Goal: Information Seeking & Learning: Compare options

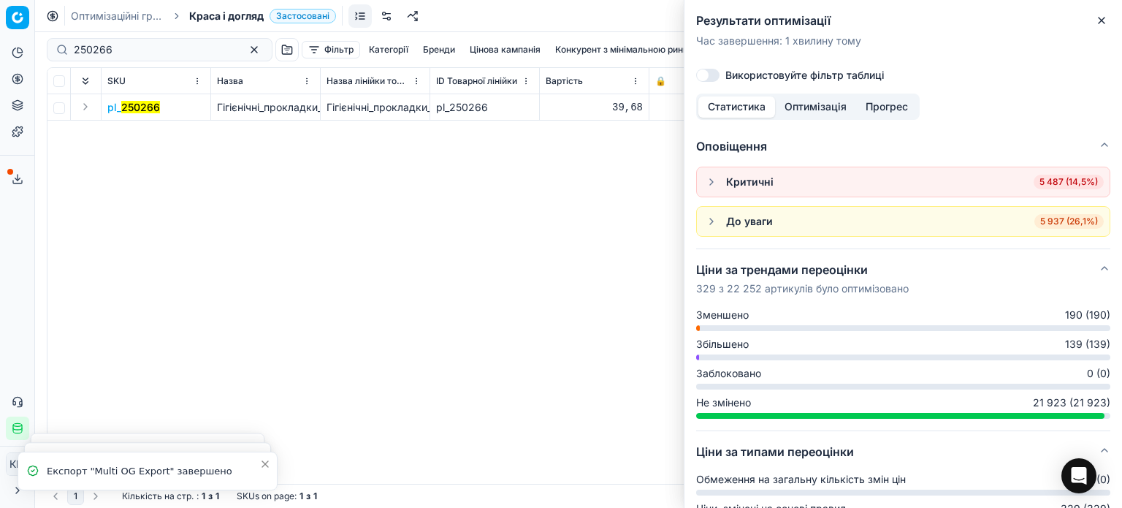
scroll to position [146, 0]
click at [1091, 27] on h2 "Результати оптимізації" at bounding box center [903, 21] width 414 height 18
click at [1104, 23] on icon "button" at bounding box center [1101, 21] width 6 height 6
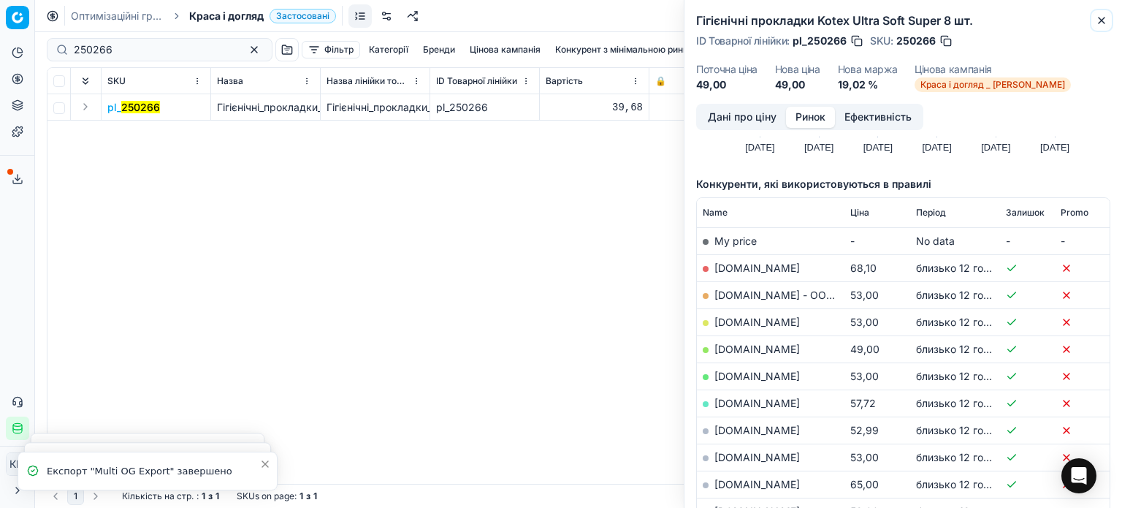
click at [1104, 26] on icon "button" at bounding box center [1102, 21] width 12 height 12
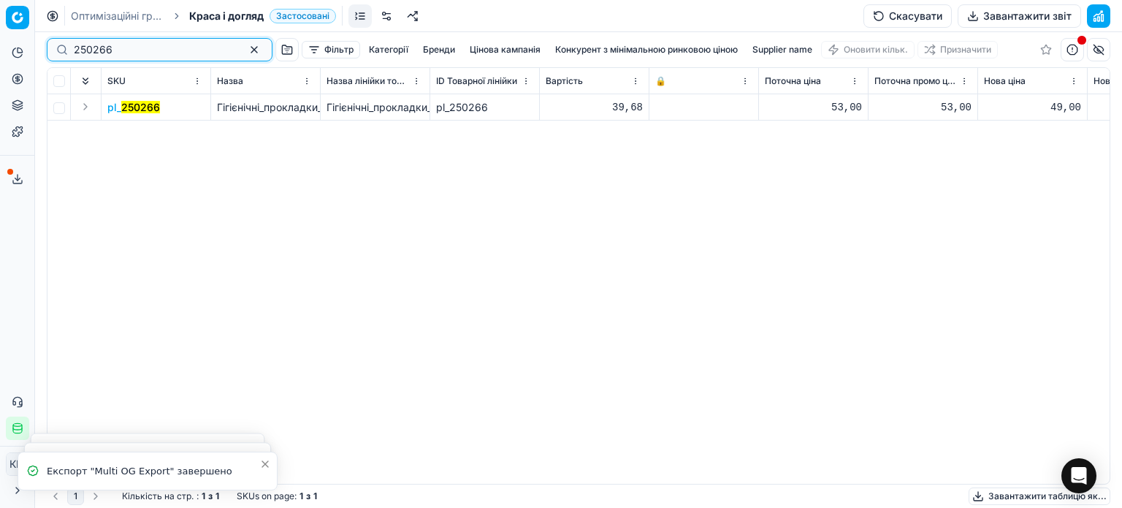
drag, startPoint x: 152, startPoint y: 52, endPoint x: 1, endPoint y: 44, distance: 150.7
click at [2, 44] on div "Pricing platform Аналітика Цінова оптимізація Асортимент продукції Шаблони Серв…" at bounding box center [561, 254] width 1122 height 508
paste input "461300"
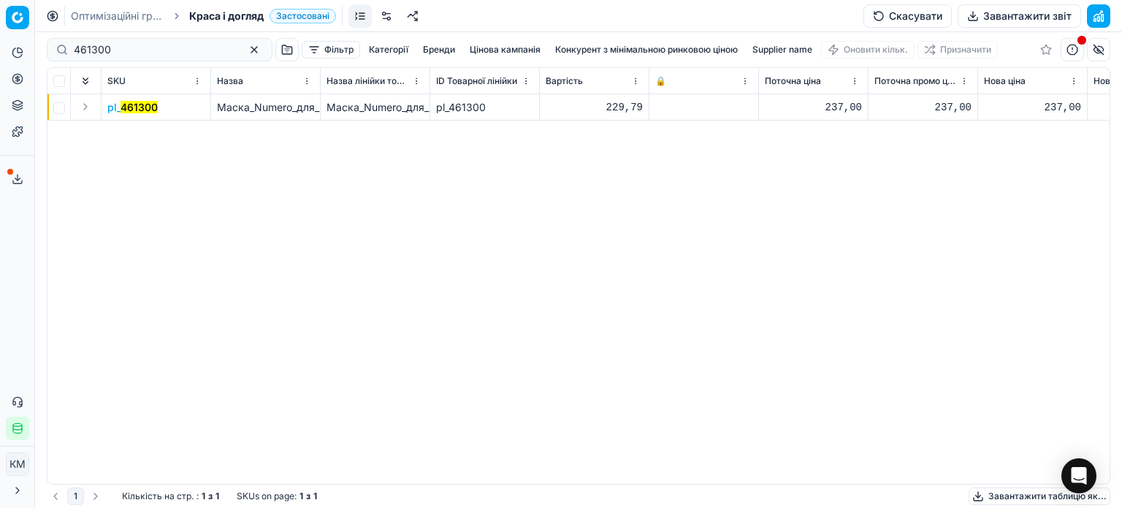
click at [153, 107] on mark "461300" at bounding box center [139, 107] width 37 height 12
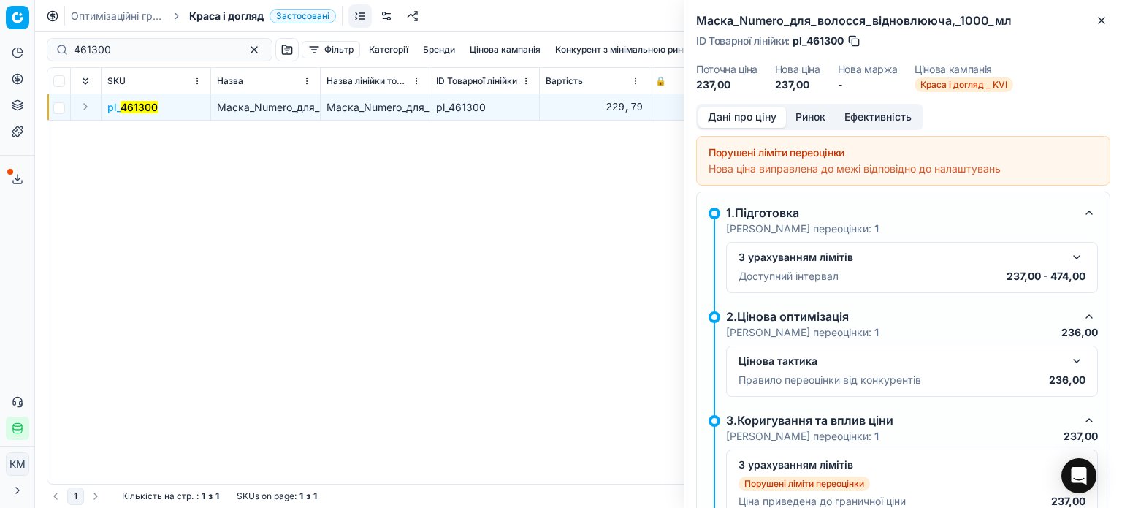
click at [821, 118] on button "Ринок" at bounding box center [810, 117] width 49 height 21
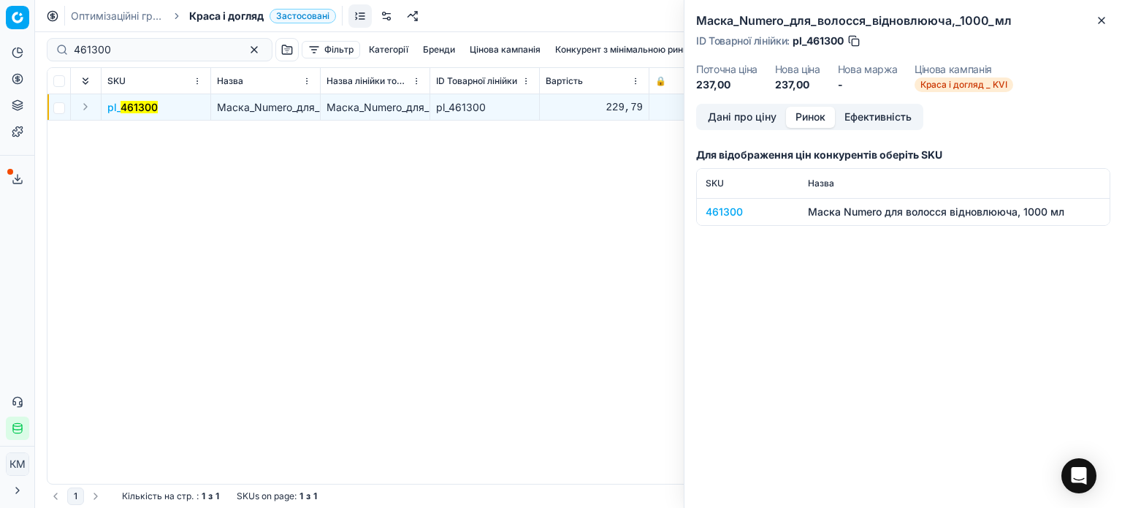
click at [733, 218] on div "461300" at bounding box center [748, 211] width 85 height 15
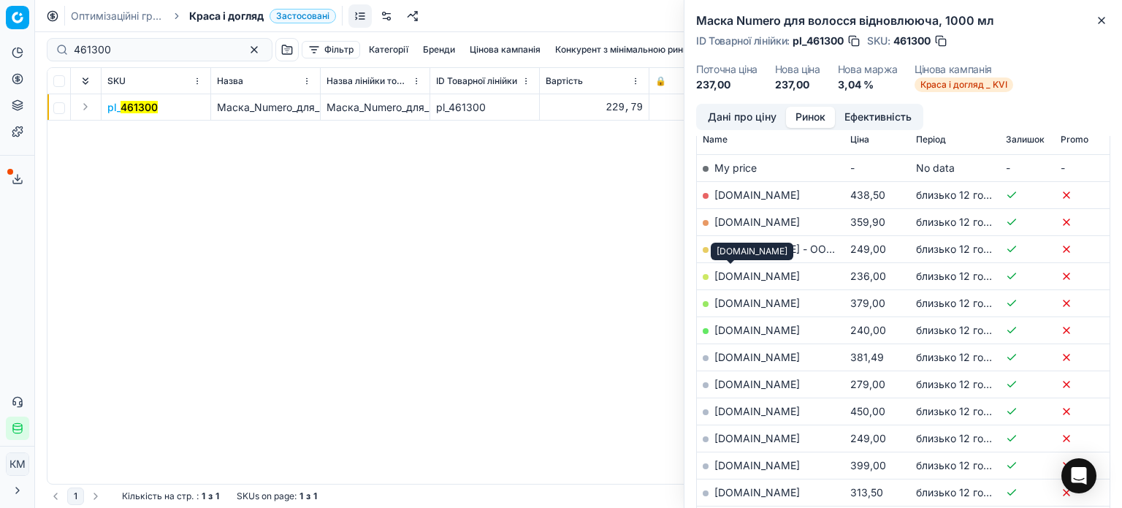
scroll to position [292, 0]
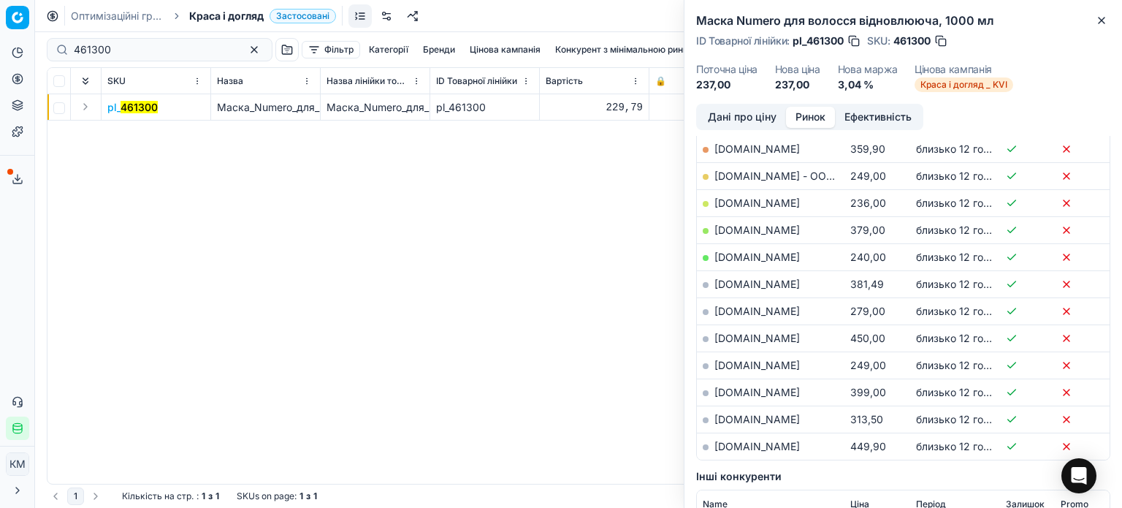
click at [727, 201] on link "[DOMAIN_NAME]" at bounding box center [756, 202] width 85 height 12
drag, startPoint x: 1101, startPoint y: 21, endPoint x: 1090, endPoint y: 28, distance: 13.4
click at [1101, 21] on icon "button" at bounding box center [1101, 21] width 6 height 6
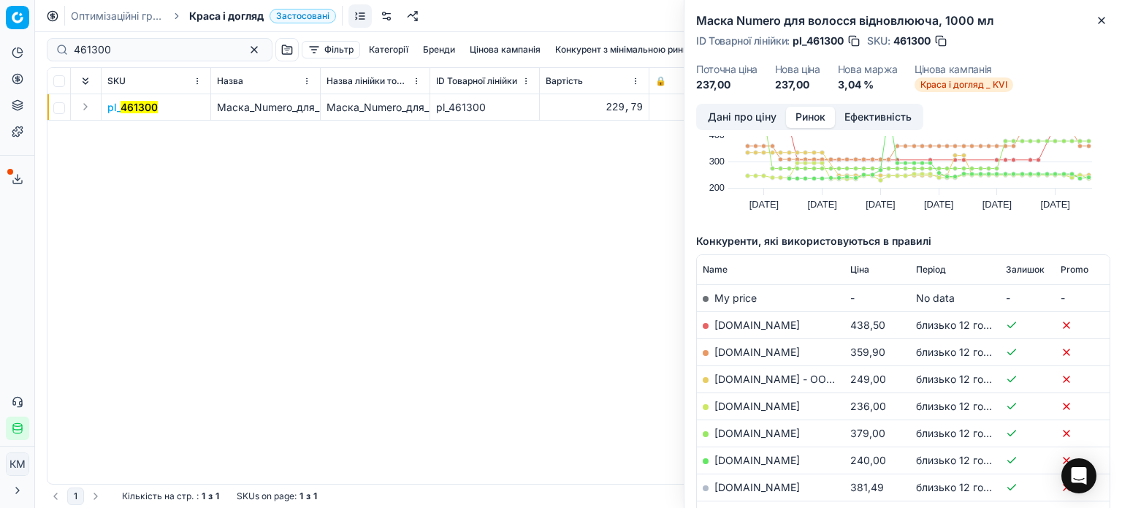
scroll to position [0, 0]
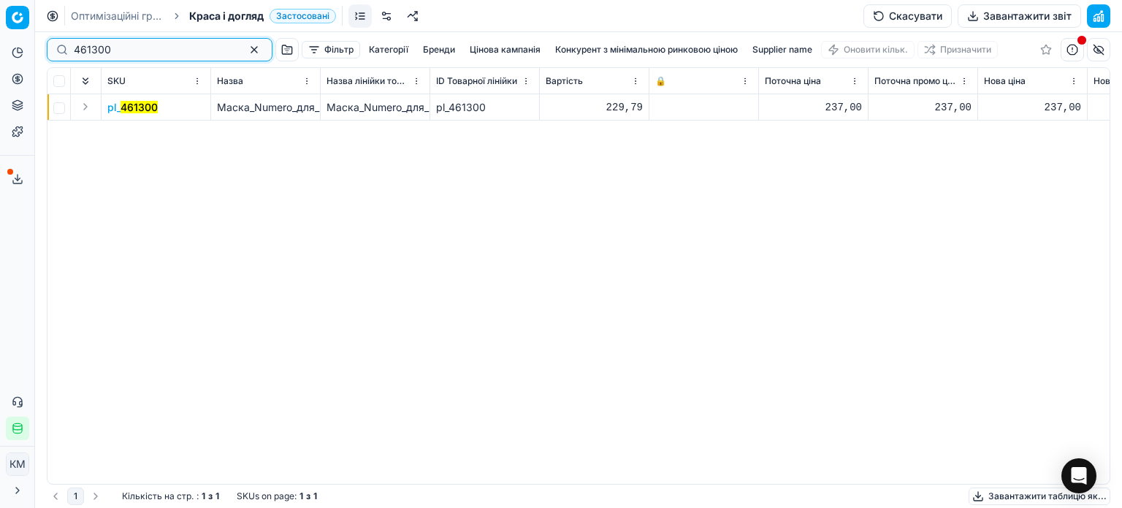
drag, startPoint x: 128, startPoint y: 52, endPoint x: 52, endPoint y: 47, distance: 76.1
click at [52, 47] on div "461300" at bounding box center [160, 49] width 226 height 23
paste input "645805"
type input "645805"
click at [143, 110] on mark "645805" at bounding box center [140, 107] width 38 height 12
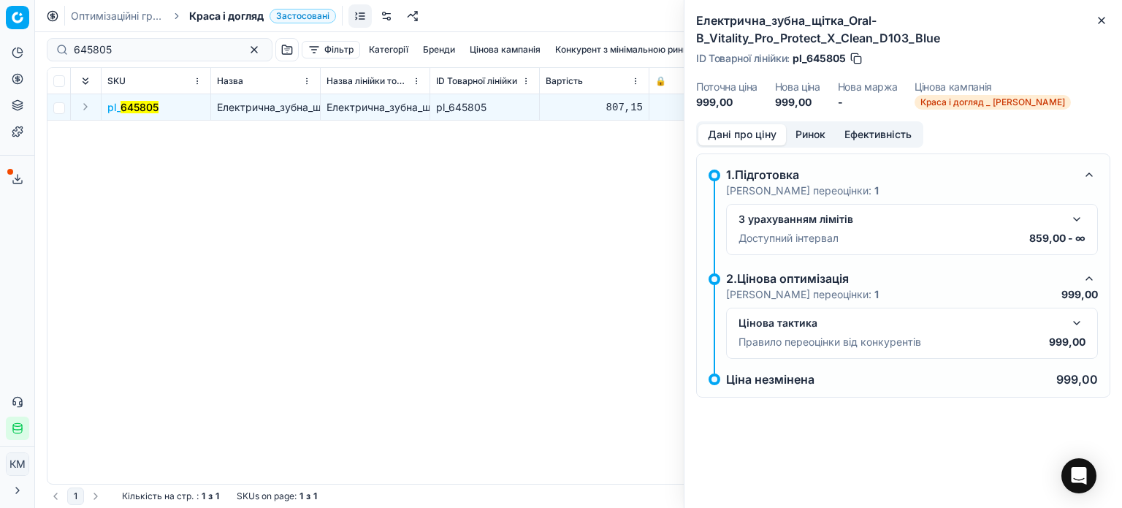
click at [809, 134] on button "Ринок" at bounding box center [810, 134] width 49 height 21
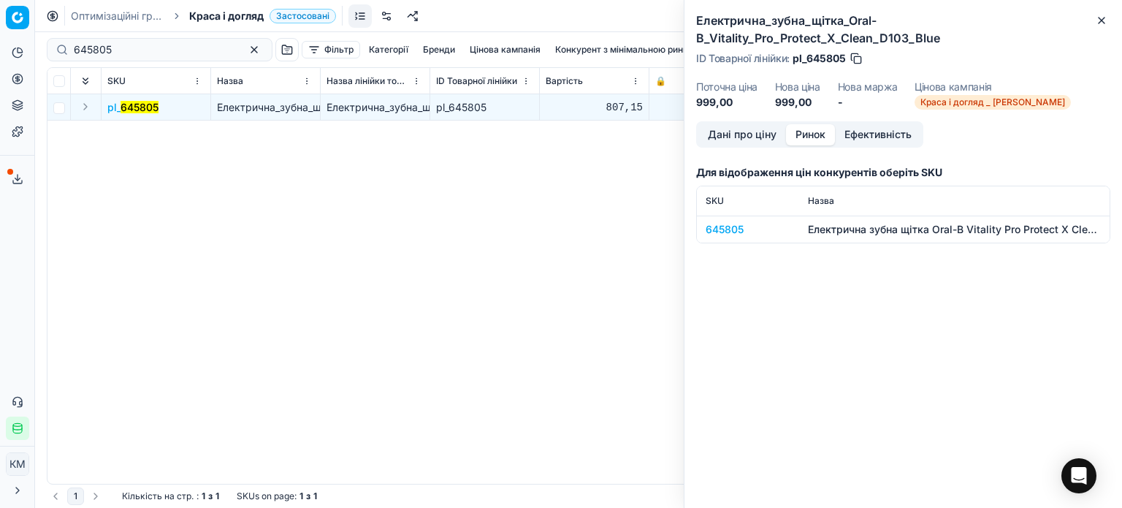
click at [739, 234] on div "645805" at bounding box center [748, 229] width 85 height 15
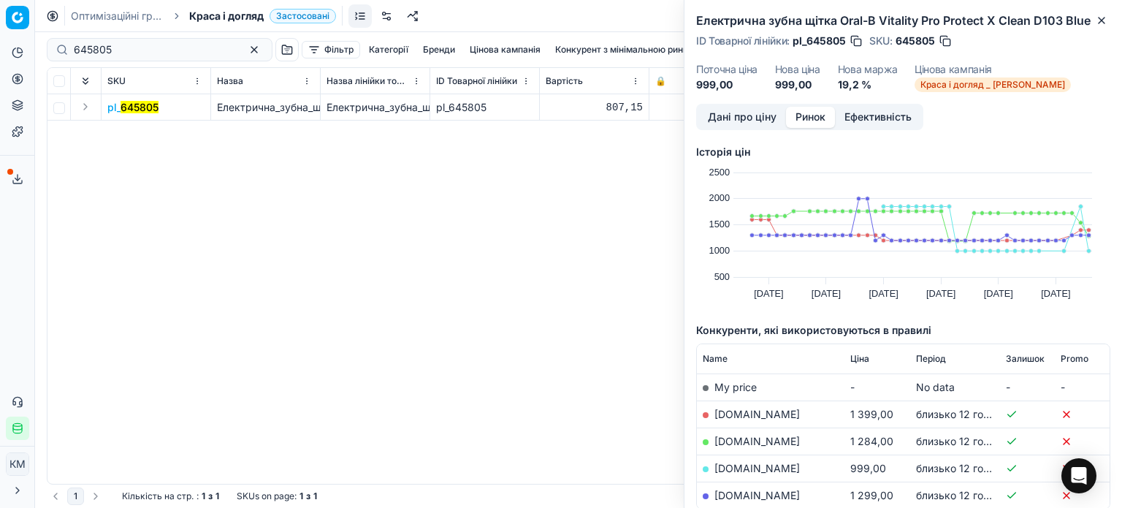
scroll to position [73, 0]
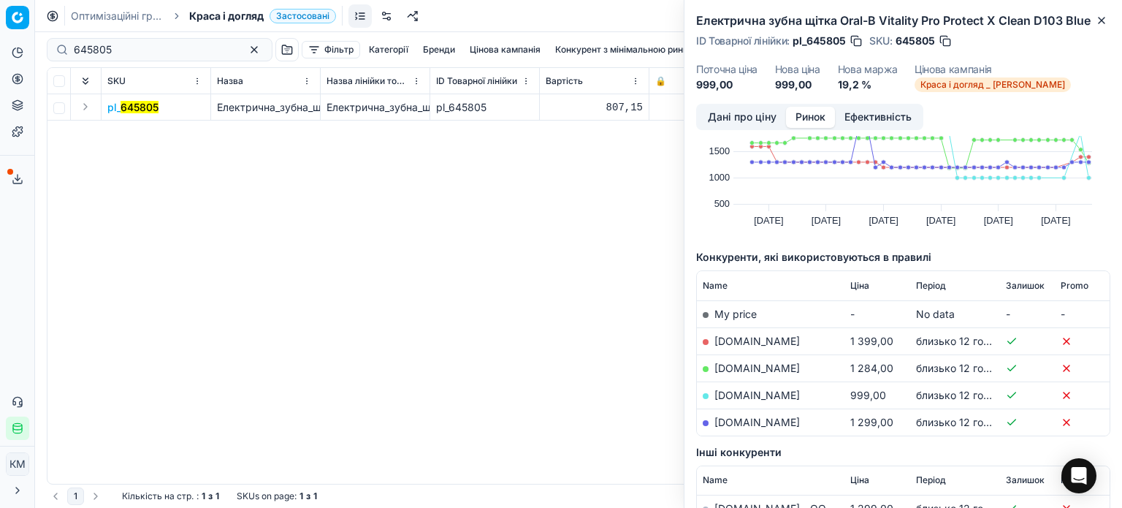
click at [737, 395] on link "[DOMAIN_NAME]" at bounding box center [756, 395] width 85 height 12
